Goal: Task Accomplishment & Management: Use online tool/utility

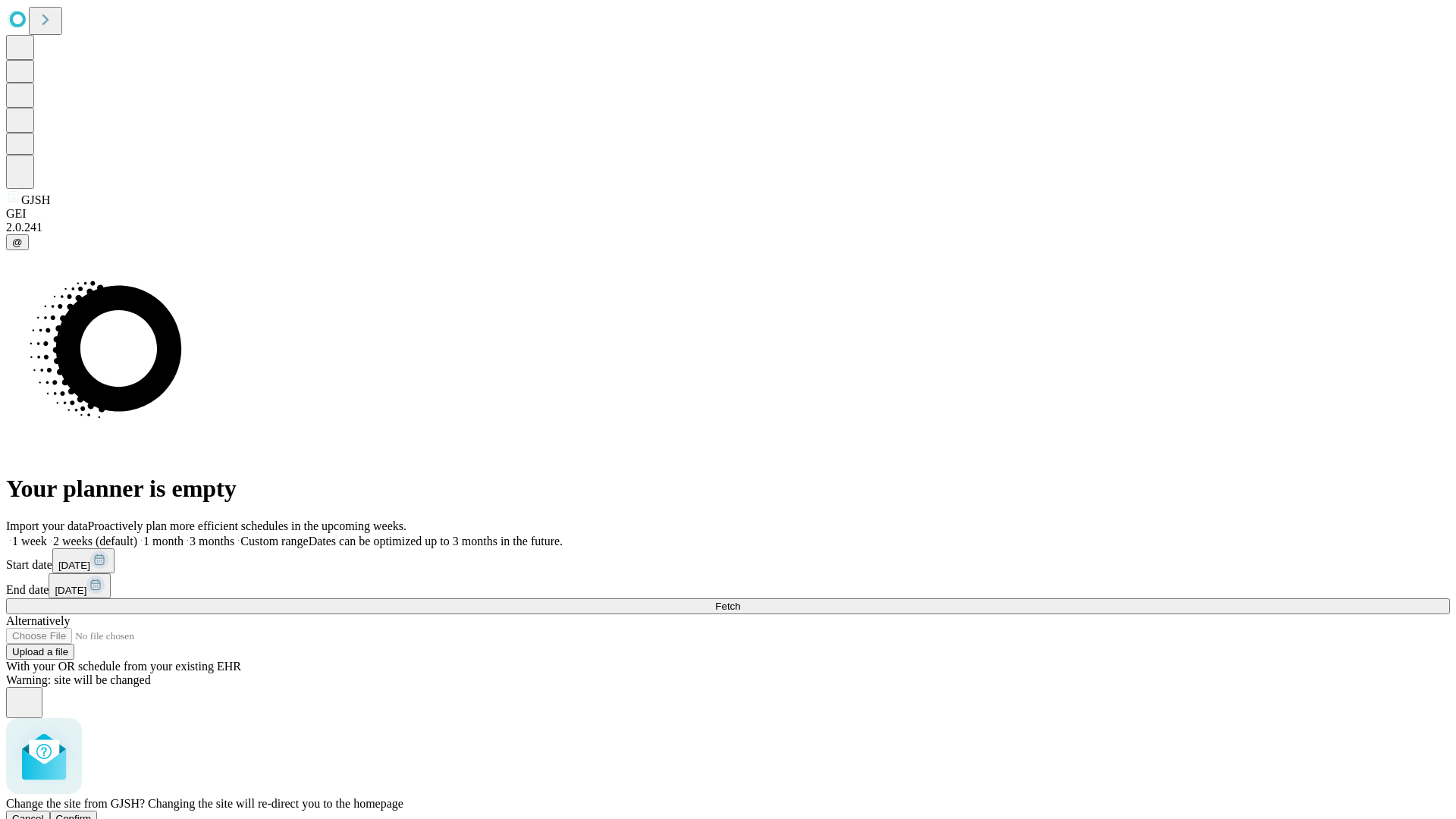
click at [92, 813] on span "Confirm" at bounding box center [73, 818] width 35 height 11
click at [47, 534] on label "1 week" at bounding box center [27, 540] width 41 height 13
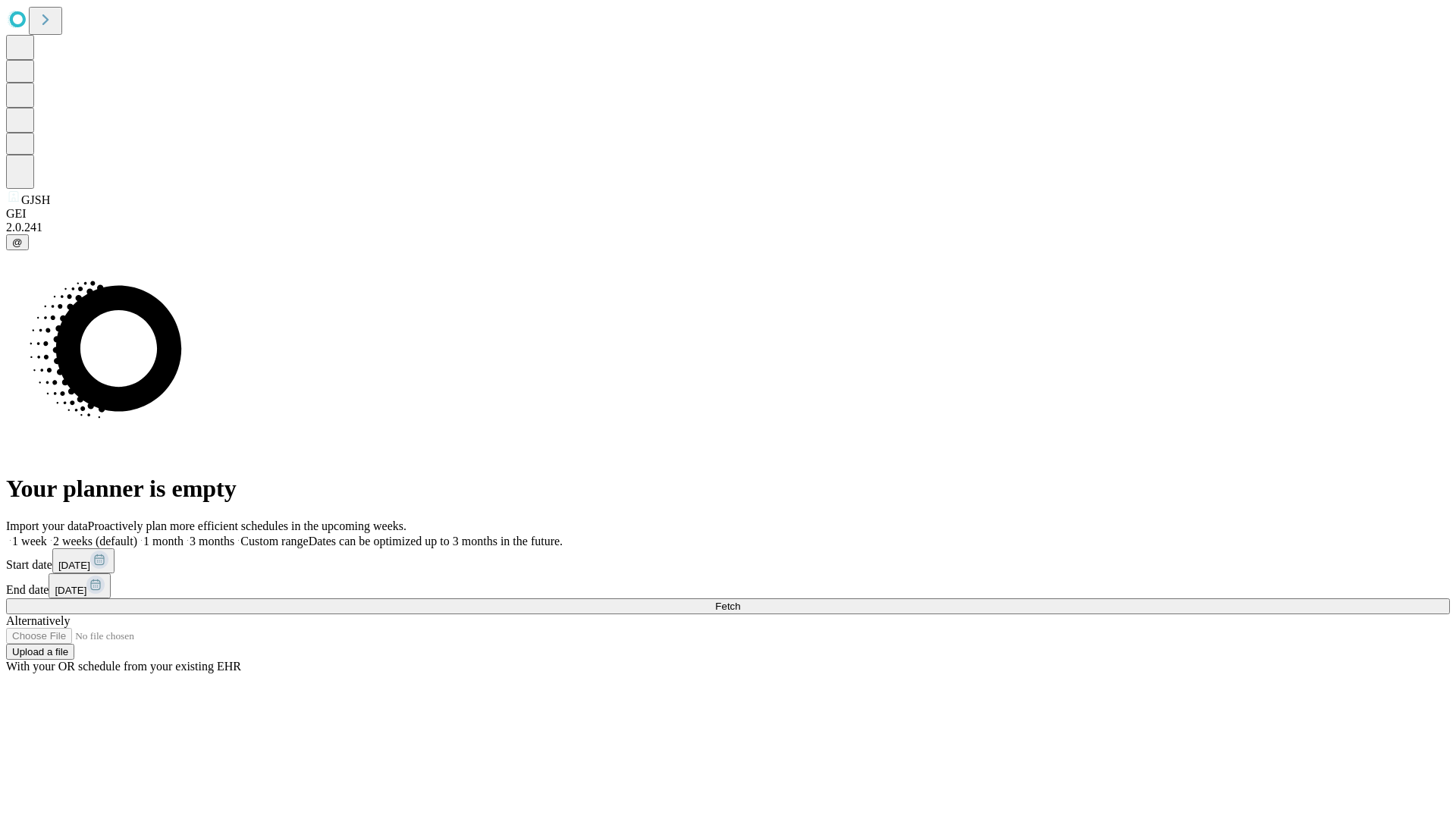
click at [741, 600] on span "Fetch" at bounding box center [728, 606] width 25 height 11
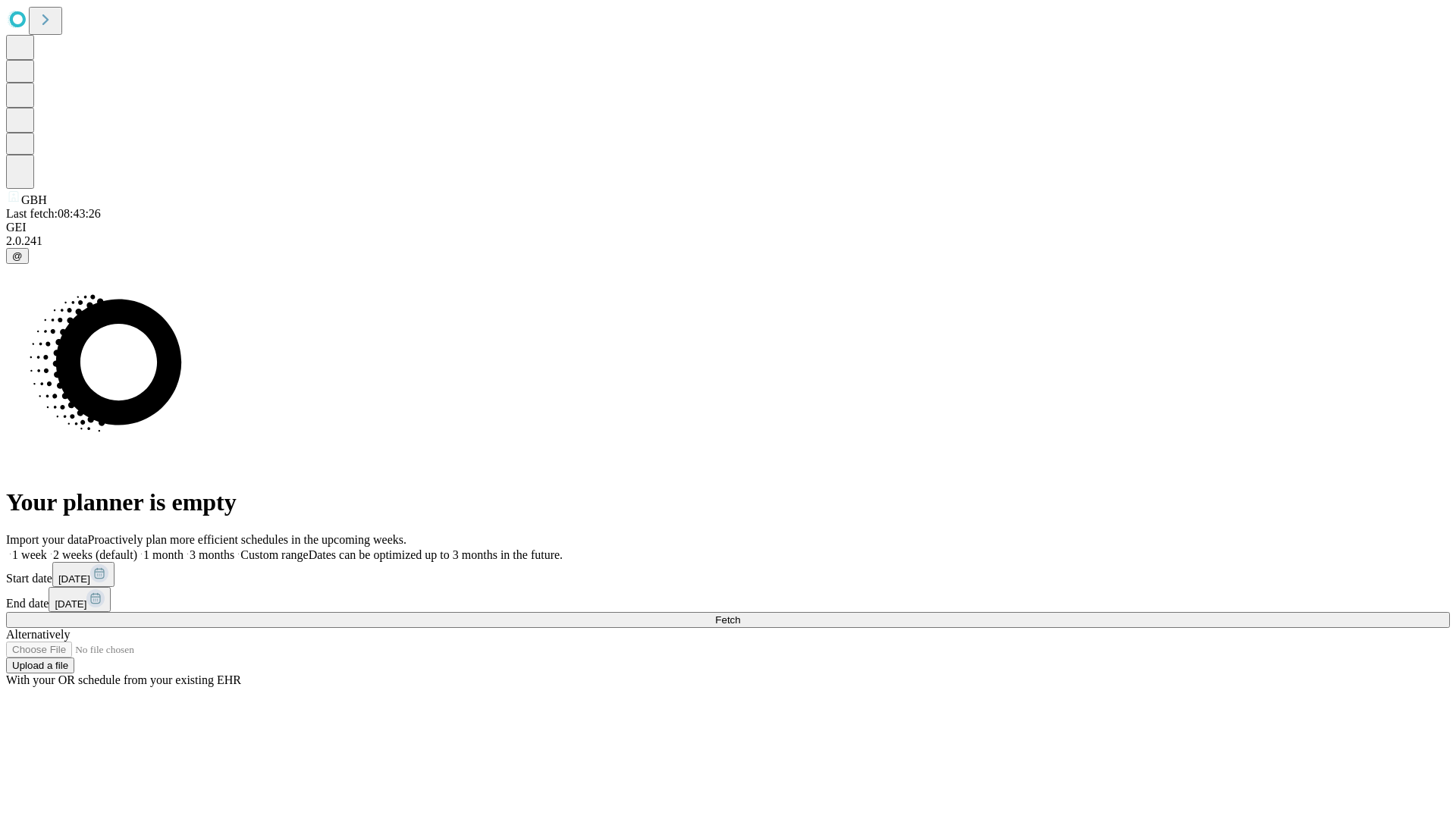
click at [47, 548] on label "1 week" at bounding box center [27, 555] width 41 height 13
click at [741, 614] on span "Fetch" at bounding box center [728, 620] width 25 height 11
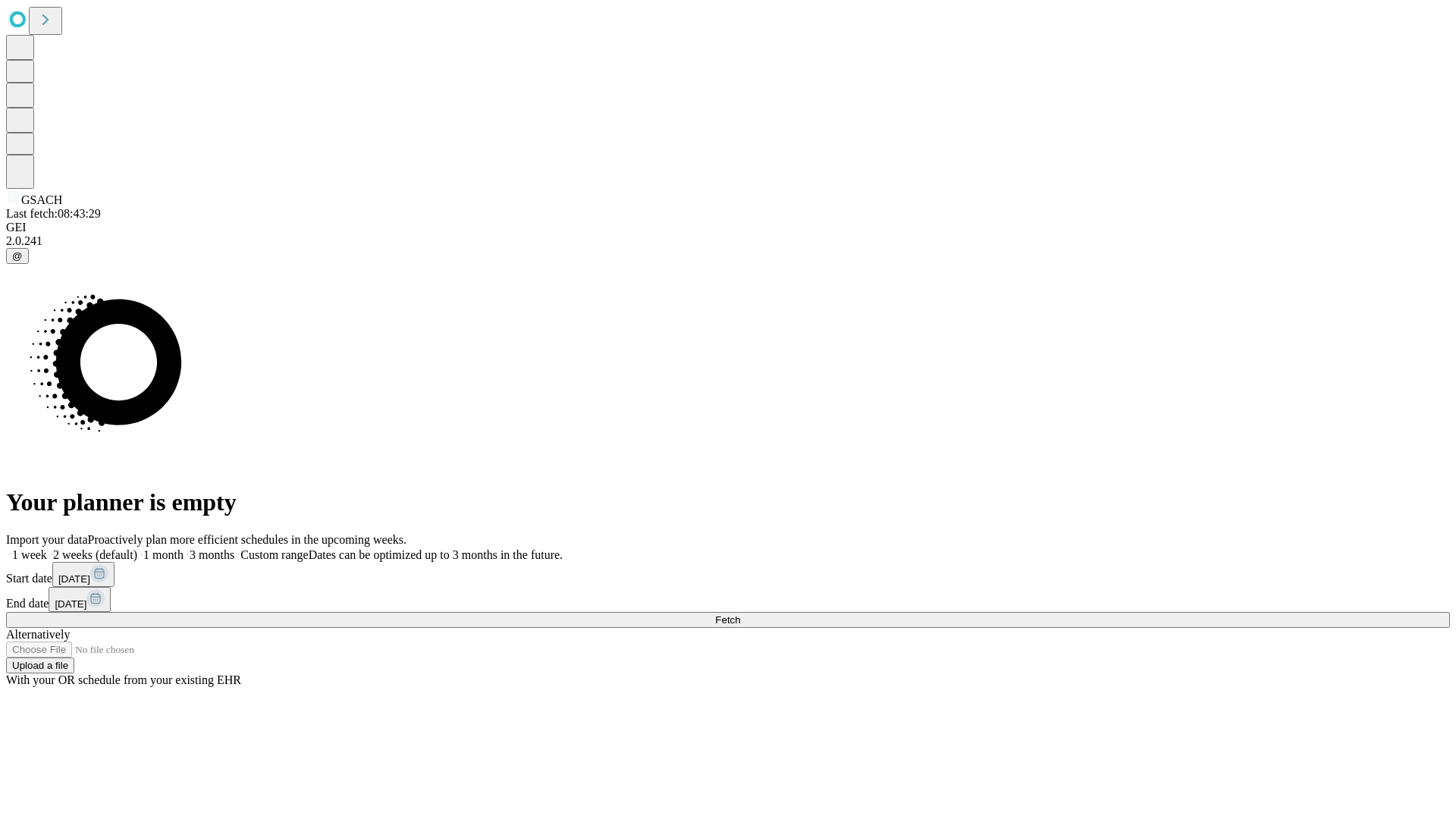
click at [47, 548] on label "1 week" at bounding box center [27, 555] width 41 height 13
click at [741, 614] on span "Fetch" at bounding box center [728, 620] width 25 height 11
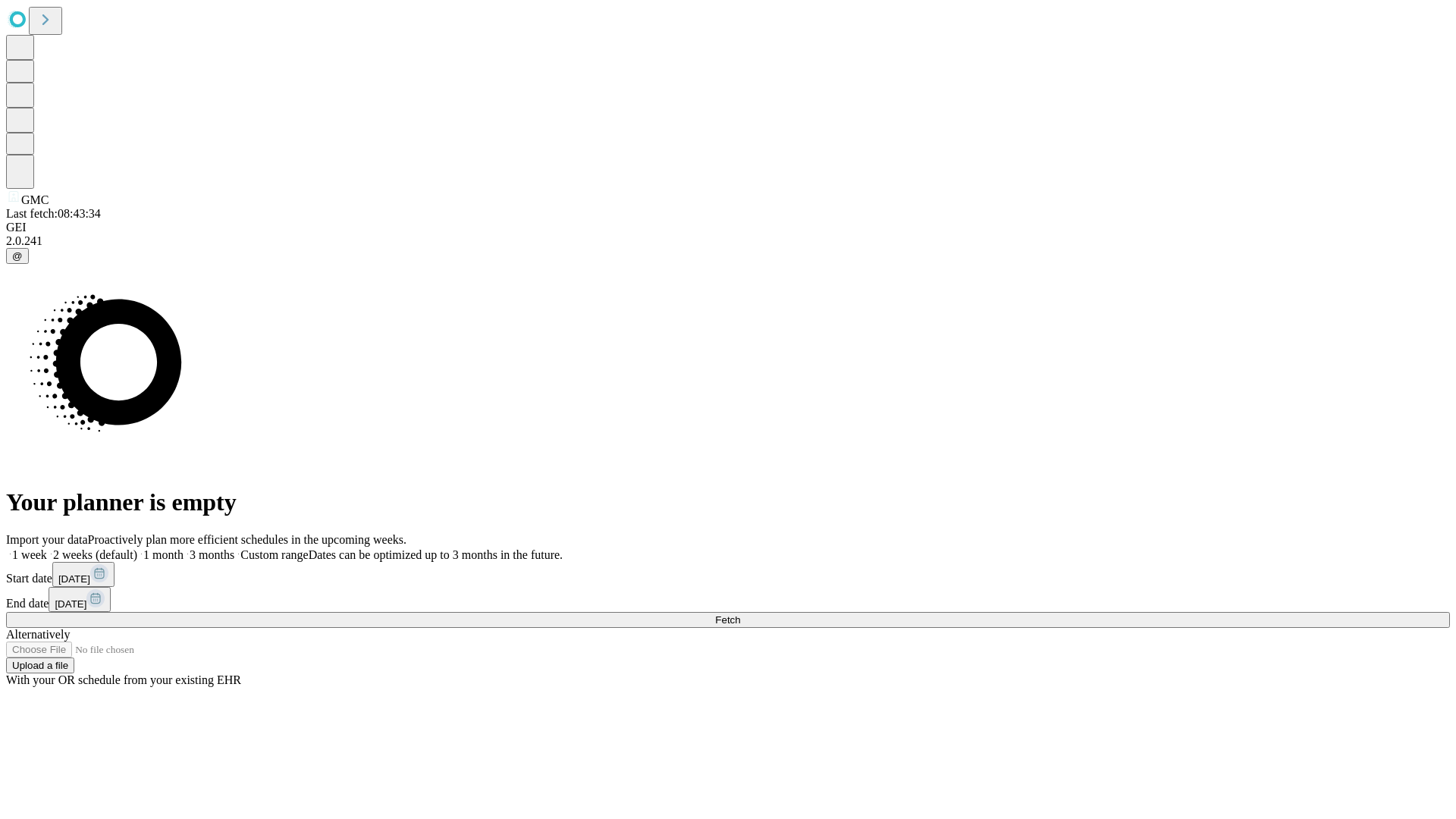
click at [47, 548] on label "1 week" at bounding box center [27, 555] width 41 height 13
click at [741, 614] on span "Fetch" at bounding box center [728, 620] width 25 height 11
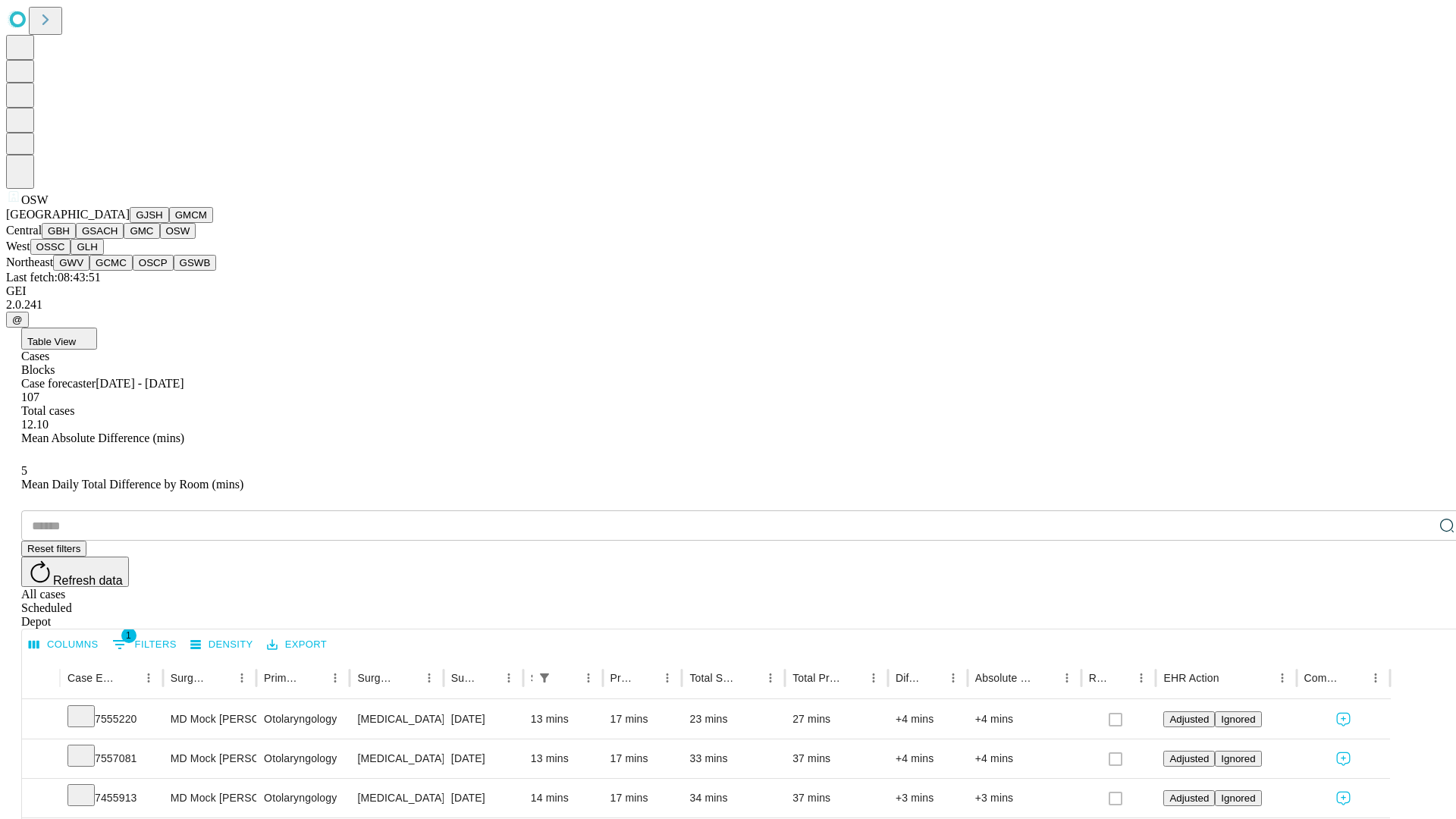
click at [72, 255] on button "OSSC" at bounding box center [51, 247] width 41 height 16
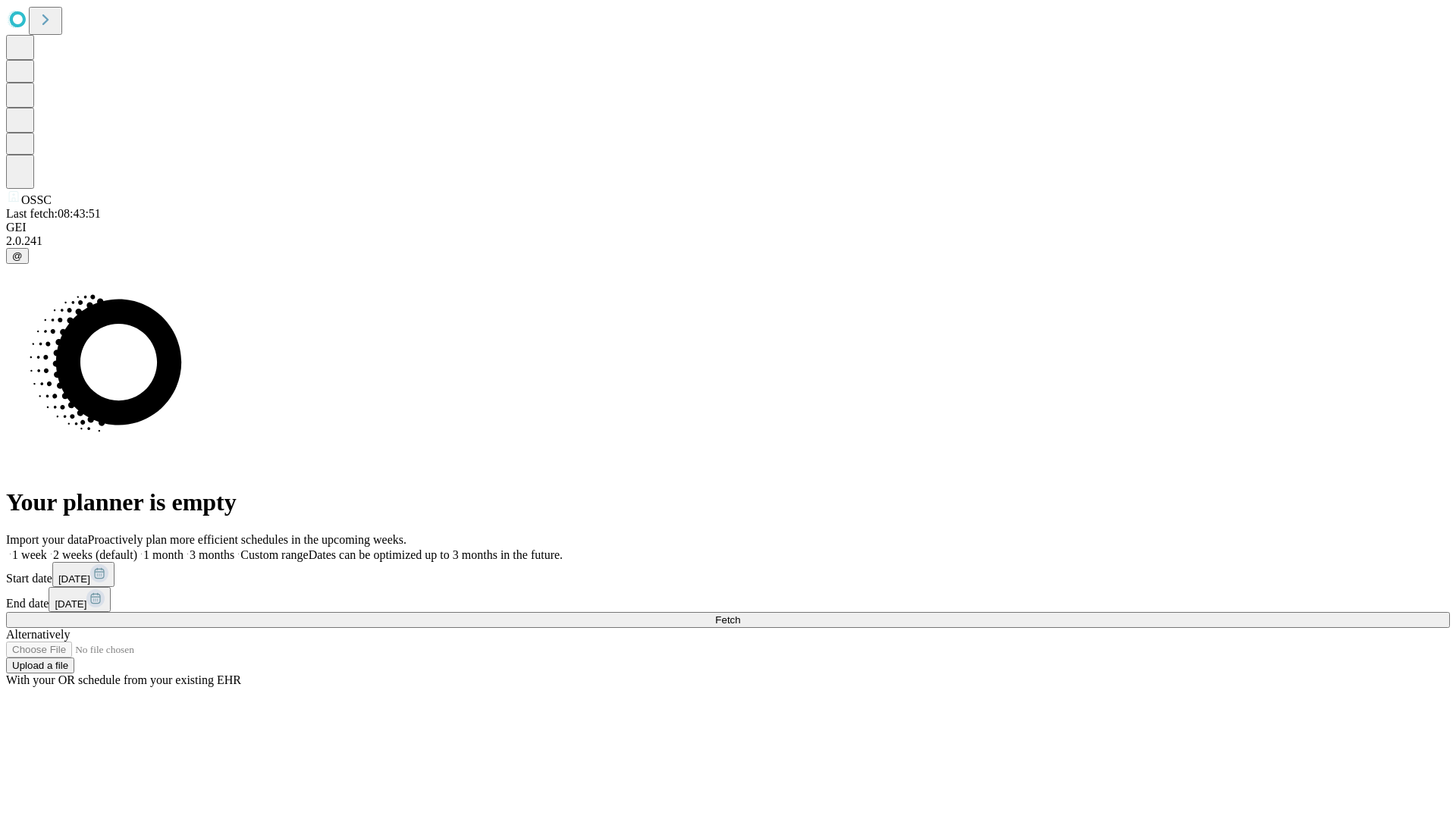
click at [47, 548] on label "1 week" at bounding box center [27, 555] width 41 height 13
click at [741, 614] on span "Fetch" at bounding box center [728, 620] width 25 height 11
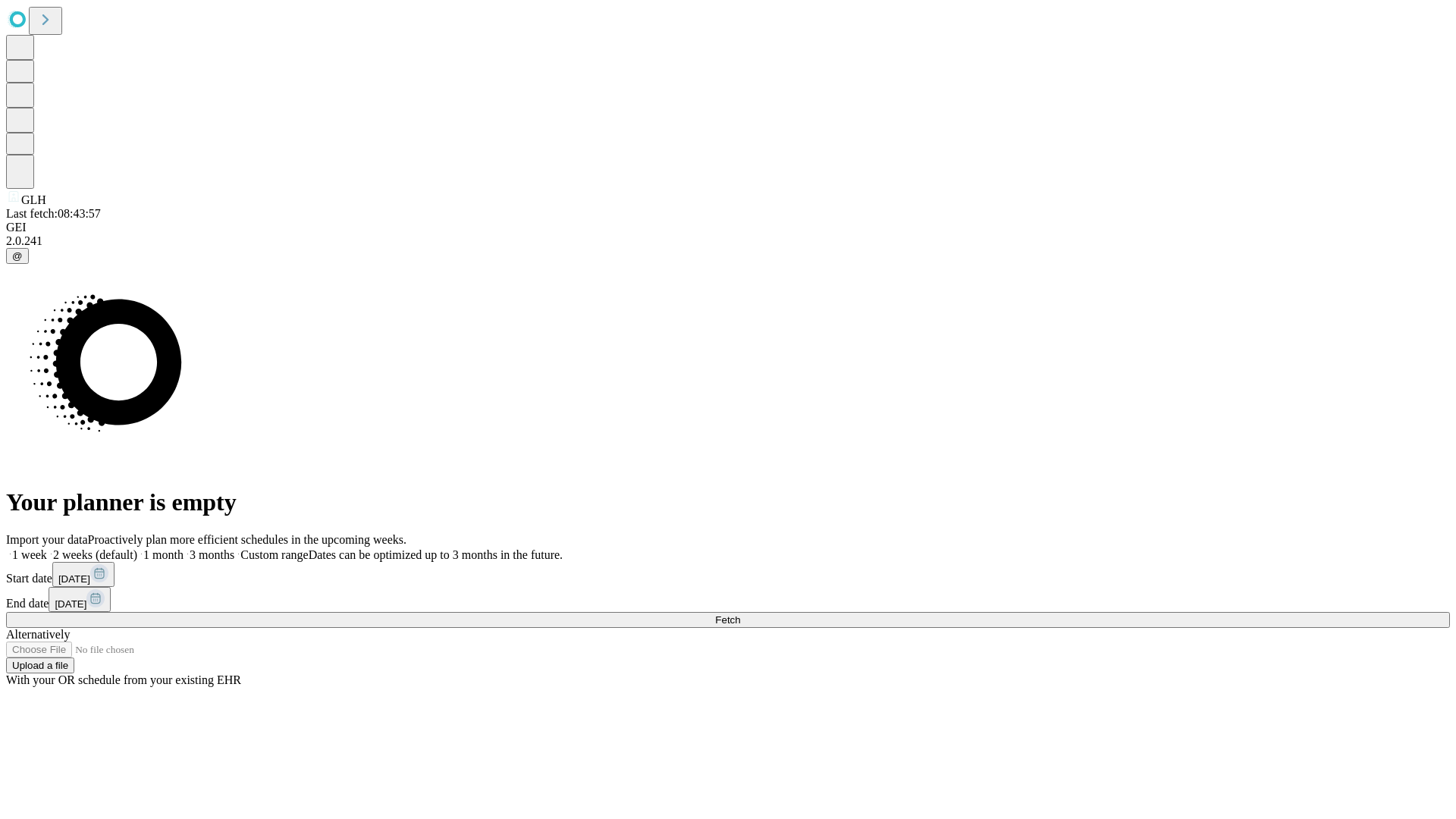
click at [47, 548] on label "1 week" at bounding box center [27, 555] width 41 height 13
click at [741, 614] on span "Fetch" at bounding box center [728, 620] width 25 height 11
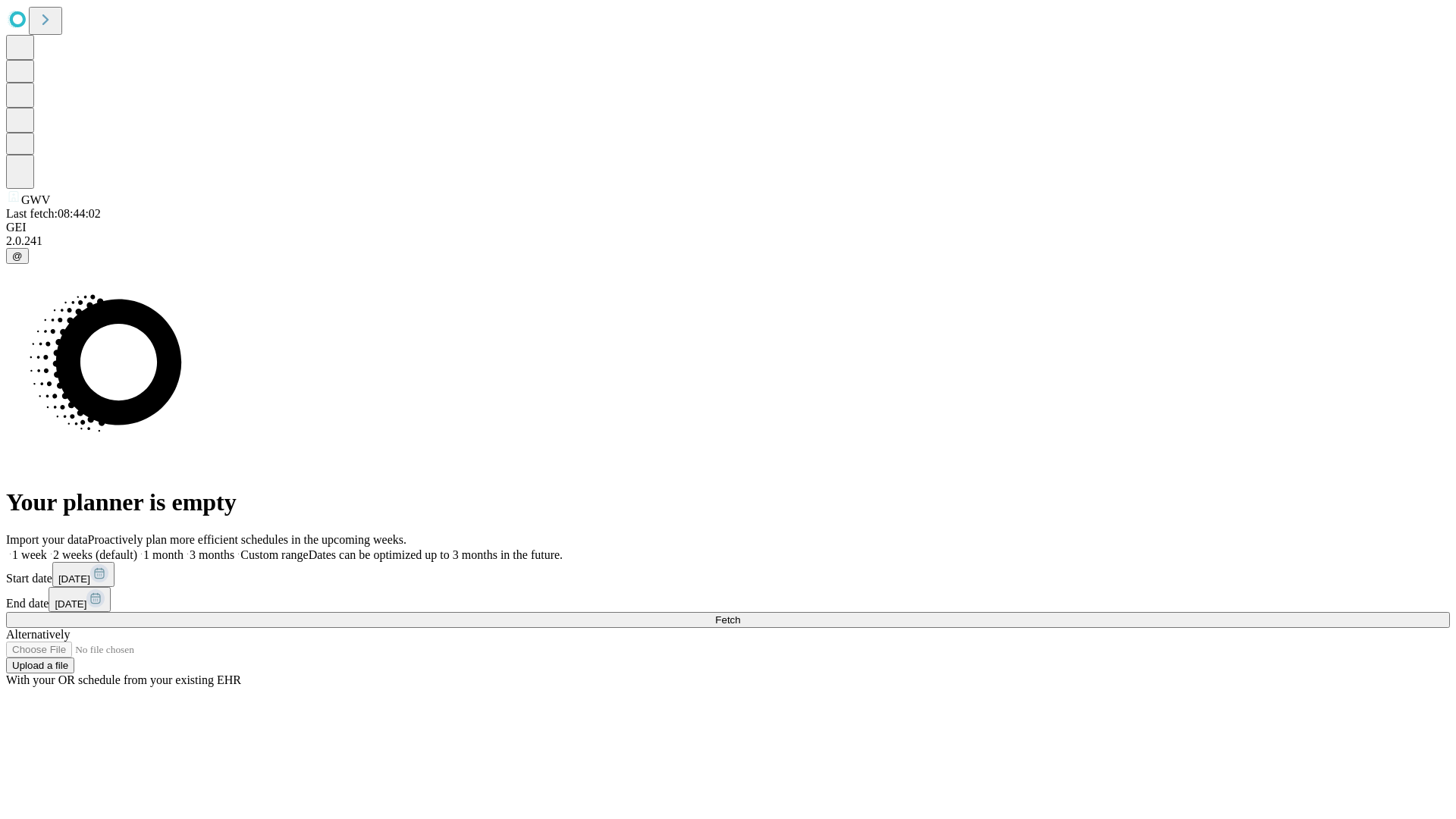
click at [47, 548] on label "1 week" at bounding box center [27, 555] width 41 height 13
click at [741, 614] on span "Fetch" at bounding box center [728, 620] width 25 height 11
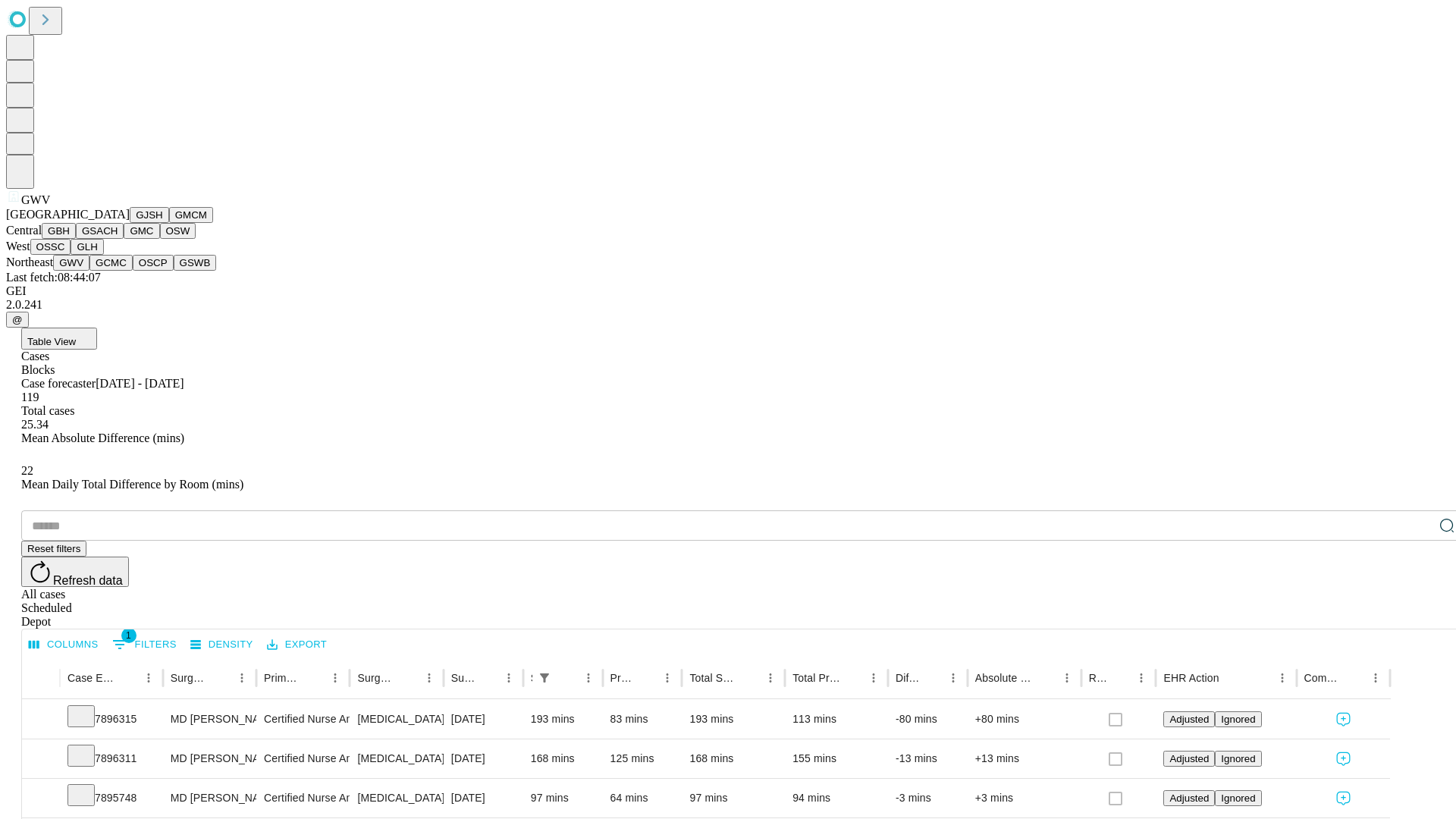
click at [117, 271] on button "GCMC" at bounding box center [111, 263] width 43 height 16
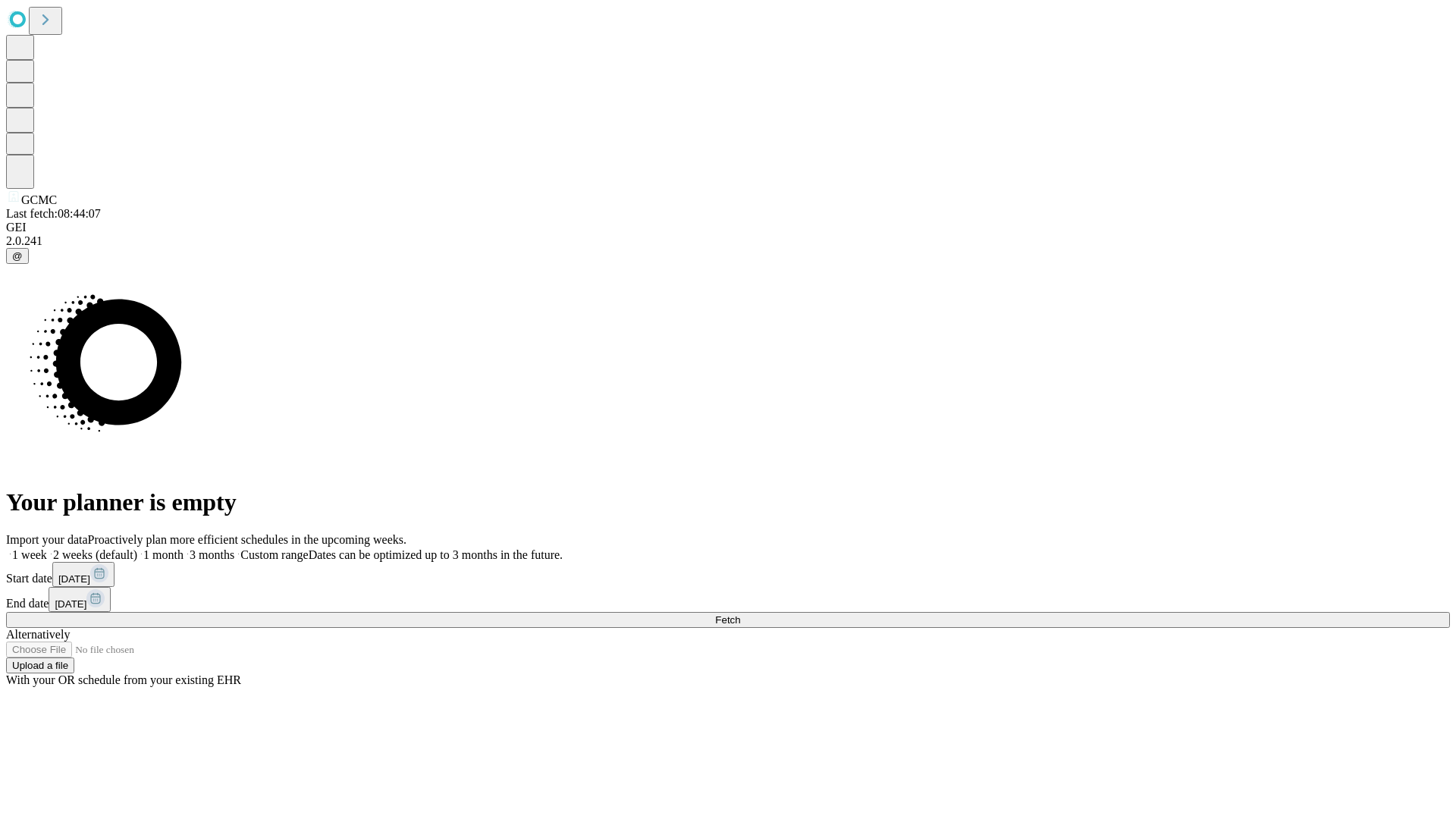
click at [47, 548] on label "1 week" at bounding box center [27, 555] width 41 height 13
click at [741, 614] on span "Fetch" at bounding box center [728, 620] width 25 height 11
